Goal: Transaction & Acquisition: Purchase product/service

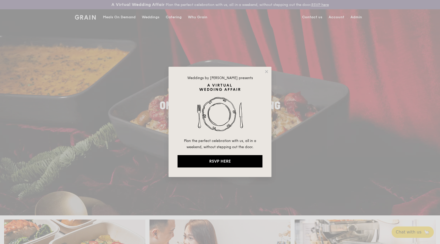
click at [169, 15] on div "Weddings by Grain presents Plan the perfect celebration with us, all in a weeke…" at bounding box center [220, 122] width 440 height 244
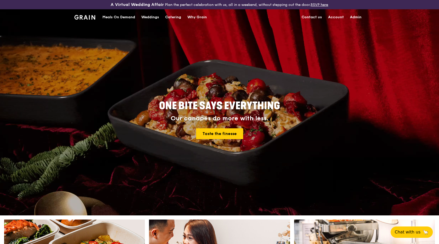
click at [169, 15] on div "Catering" at bounding box center [173, 17] width 16 height 15
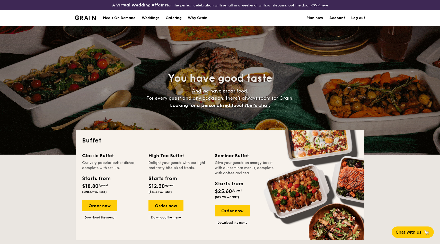
select select
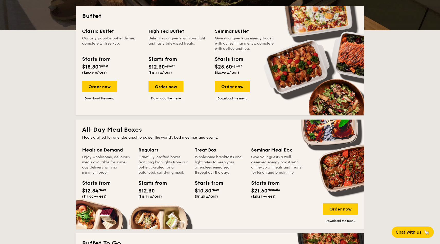
scroll to position [135, 0]
